Goal: Information Seeking & Learning: Learn about a topic

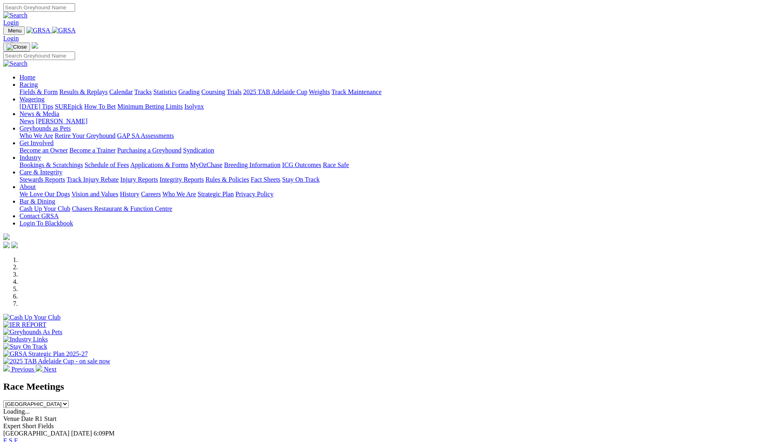
drag, startPoint x: 0, startPoint y: 0, endPoint x: 213, endPoint y: 34, distance: 215.7
click at [38, 81] on link "Racing" at bounding box center [28, 84] width 18 height 7
click at [108, 88] on link "Results & Replays" at bounding box center [83, 91] width 48 height 7
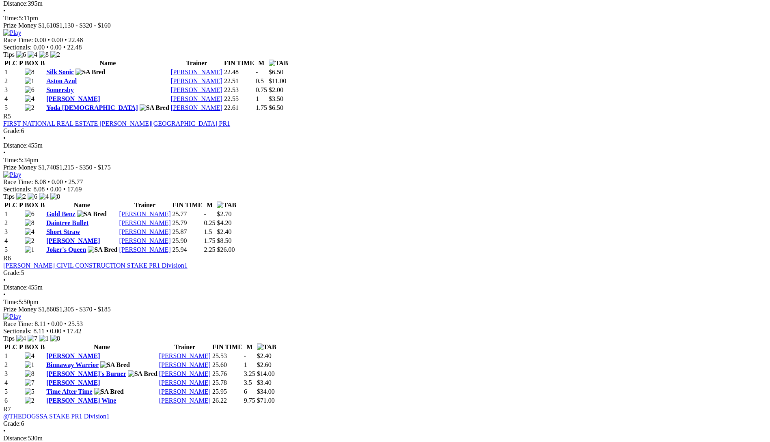
scroll to position [893, 0]
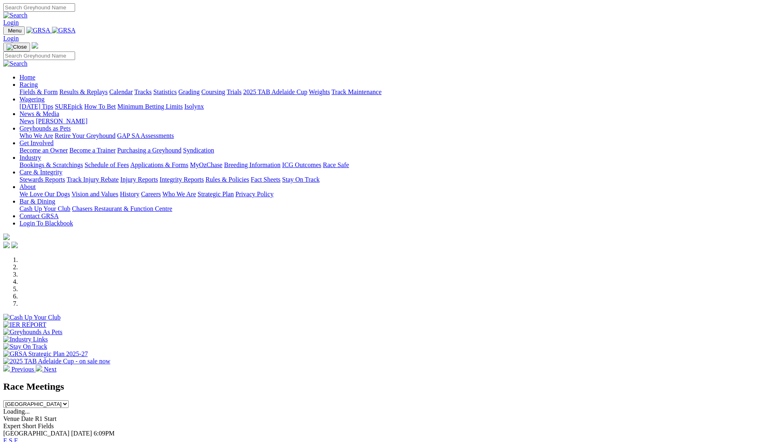
click at [204, 176] on link "Integrity Reports" at bounding box center [181, 179] width 44 height 7
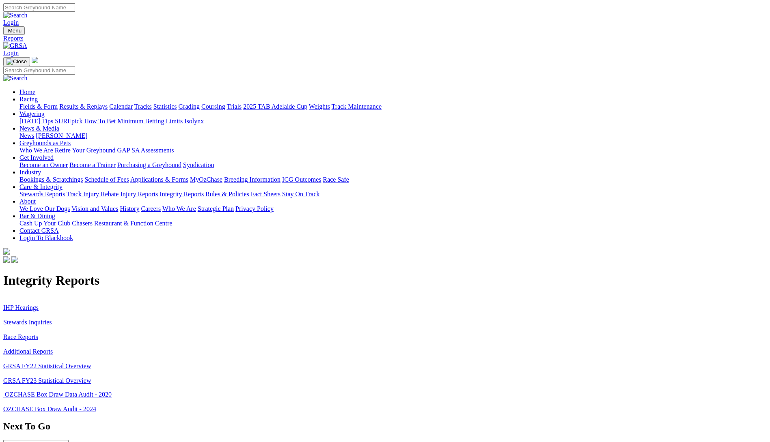
click at [52, 319] on link "Stewards Inquiries" at bounding box center [27, 322] width 49 height 7
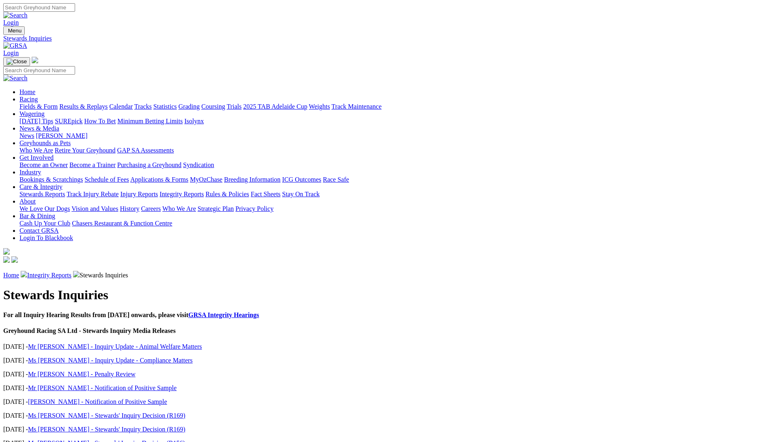
click at [71, 272] on link "Integrity Reports" at bounding box center [49, 275] width 44 height 7
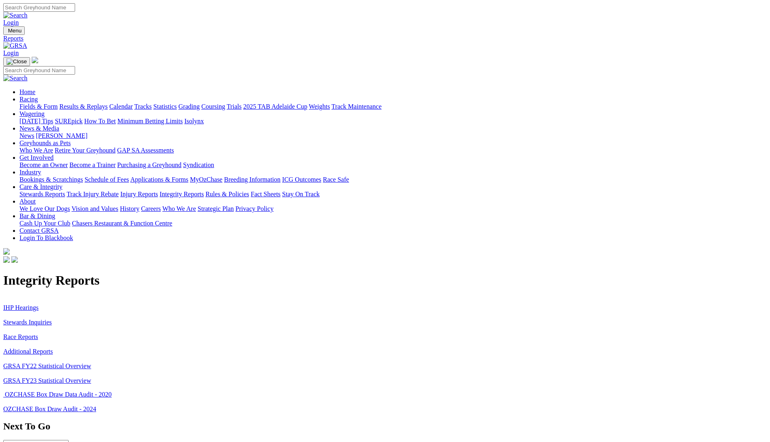
click at [39, 304] on link "IHP Hearings" at bounding box center [20, 307] width 35 height 7
